Goal: Navigation & Orientation: Go to known website

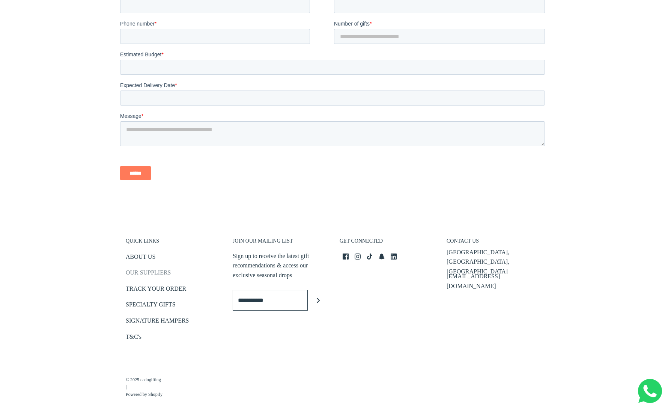
click at [138, 268] on link "OUR SUPPLIERS" at bounding box center [148, 274] width 45 height 12
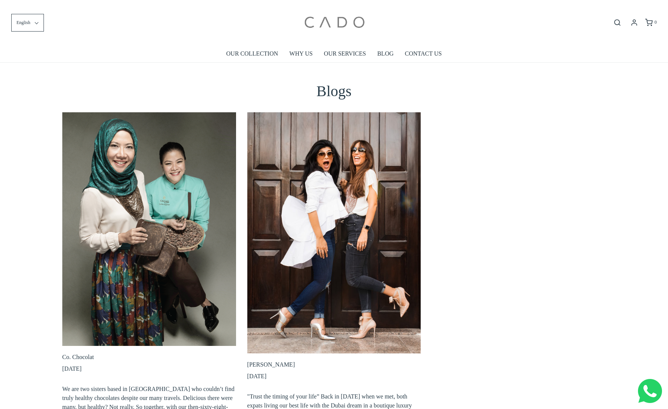
click at [341, 17] on img at bounding box center [334, 23] width 64 height 34
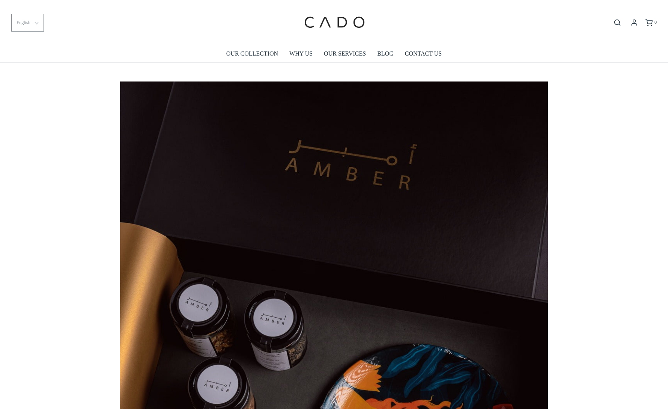
click at [33, 22] on button "English" at bounding box center [27, 23] width 33 height 18
click at [21, 59] on li "العربية" at bounding box center [28, 59] width 32 height 18
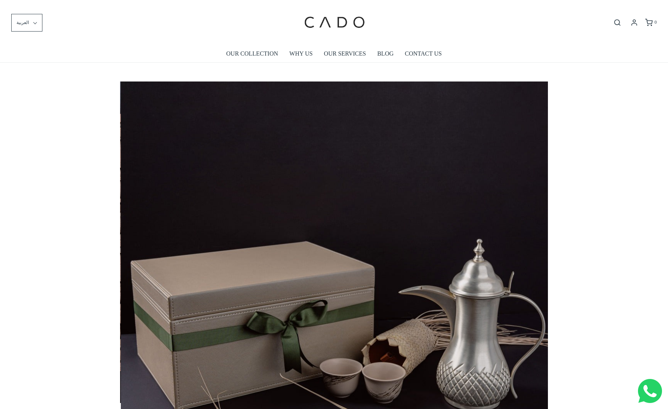
scroll to position [0, 2139]
